Goal: Navigation & Orientation: Find specific page/section

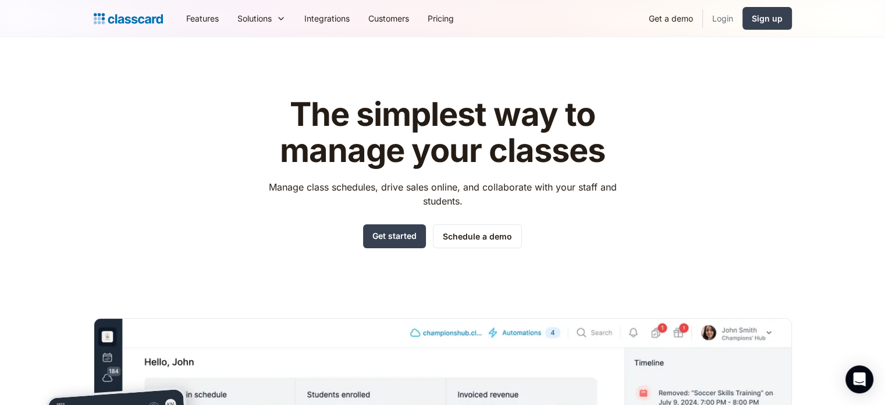
click at [720, 10] on link "Login" at bounding box center [723, 18] width 40 height 26
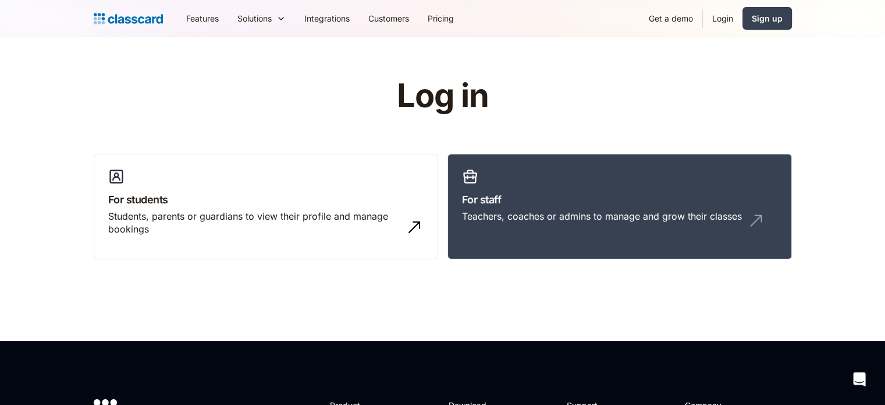
click at [600, 117] on div "Log in For students Students, parents or guardians to view their profile and ma…" at bounding box center [443, 173] width 698 height 190
click at [477, 204] on h3 "For staff" at bounding box center [619, 199] width 315 height 16
